Goal: Navigation & Orientation: Find specific page/section

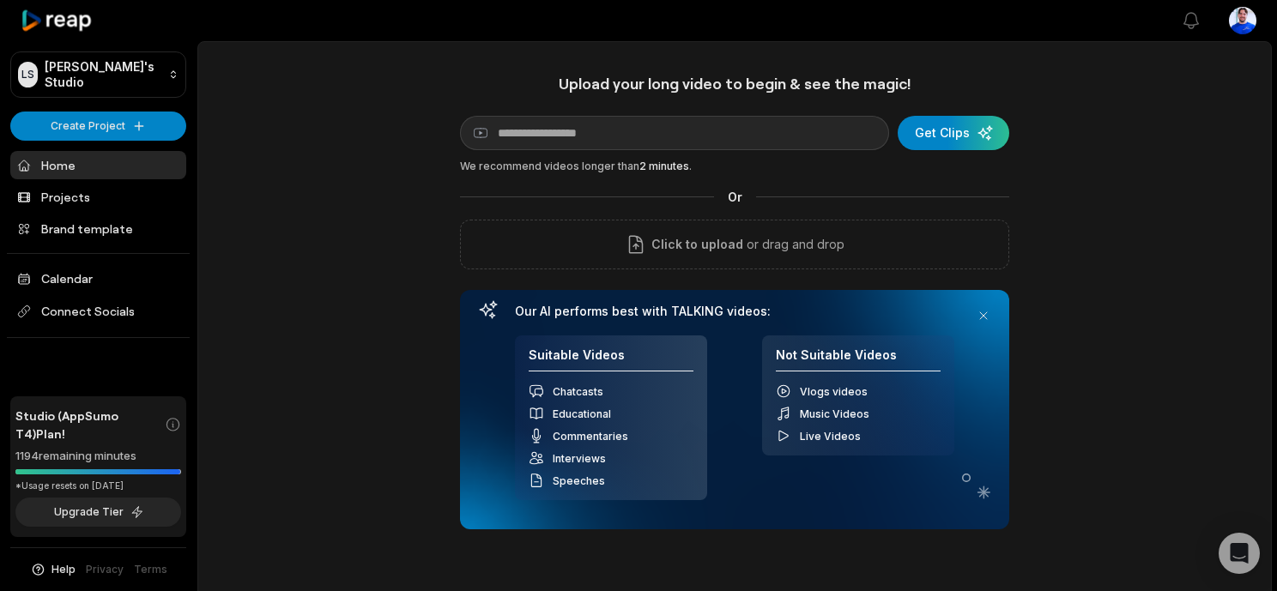
click at [123, 156] on link "Home" at bounding box center [98, 165] width 176 height 28
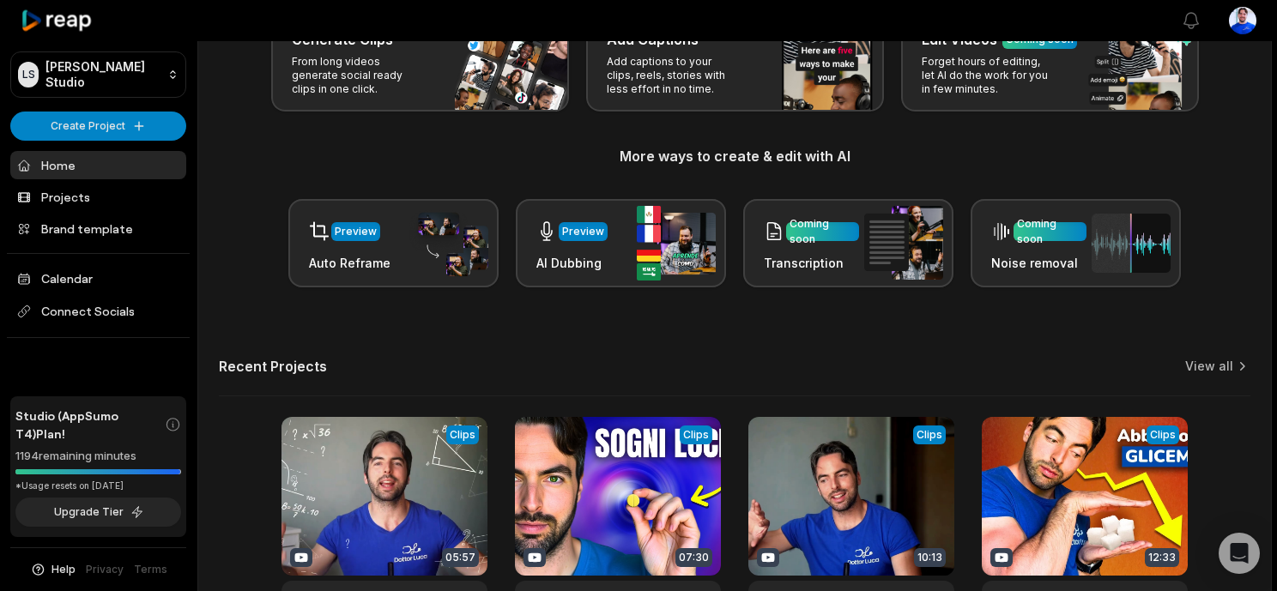
scroll to position [265, 0]
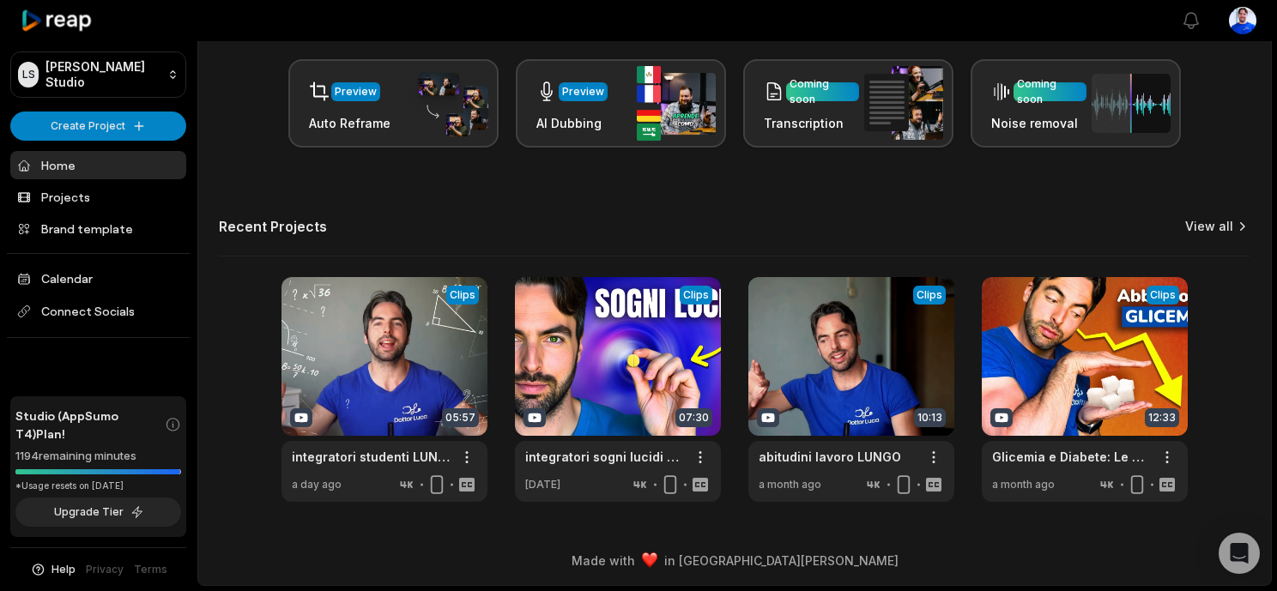
click at [1196, 223] on link "View all" at bounding box center [1209, 226] width 48 height 17
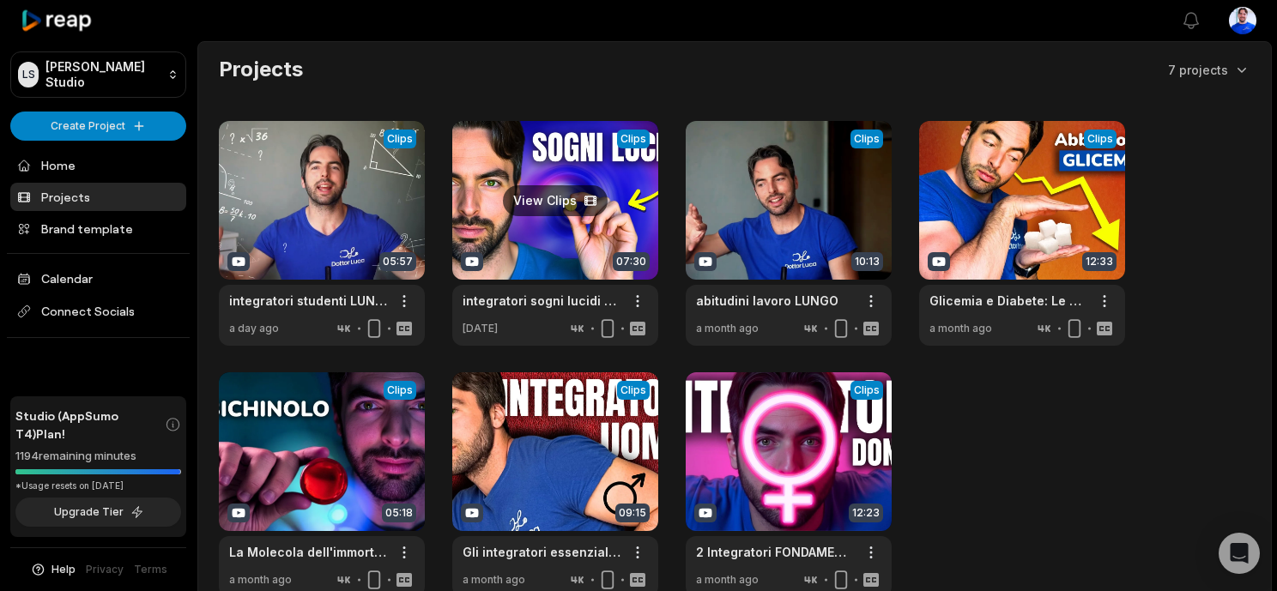
click at [570, 204] on link at bounding box center [555, 233] width 206 height 225
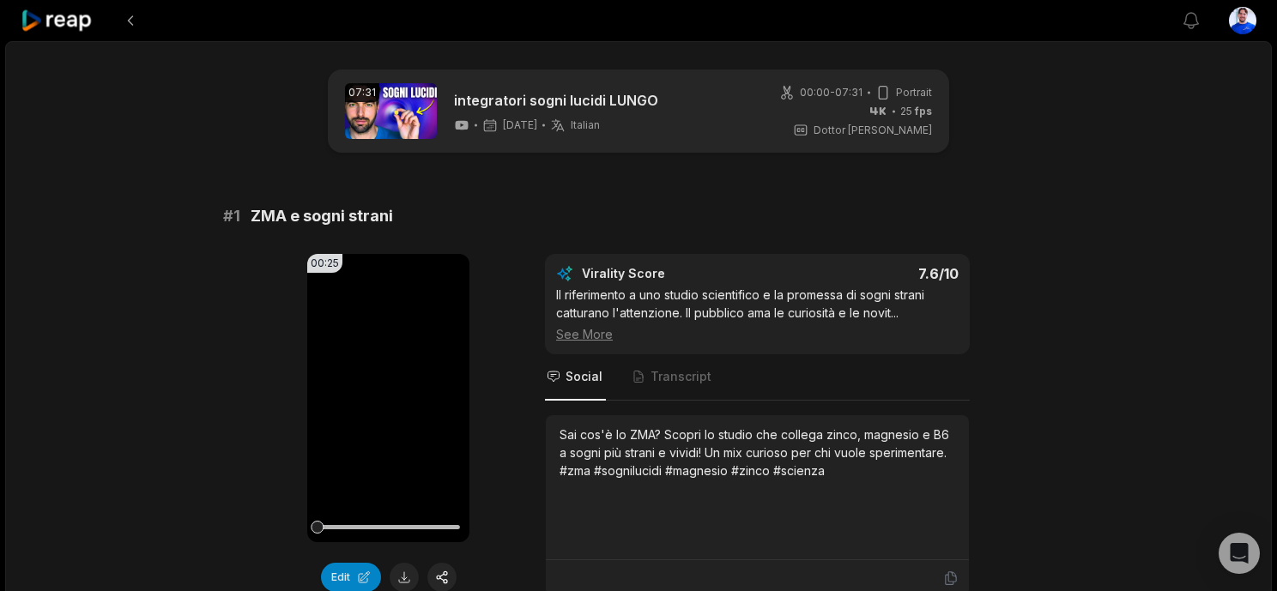
scroll to position [124, 0]
